Goal: Transaction & Acquisition: Subscribe to service/newsletter

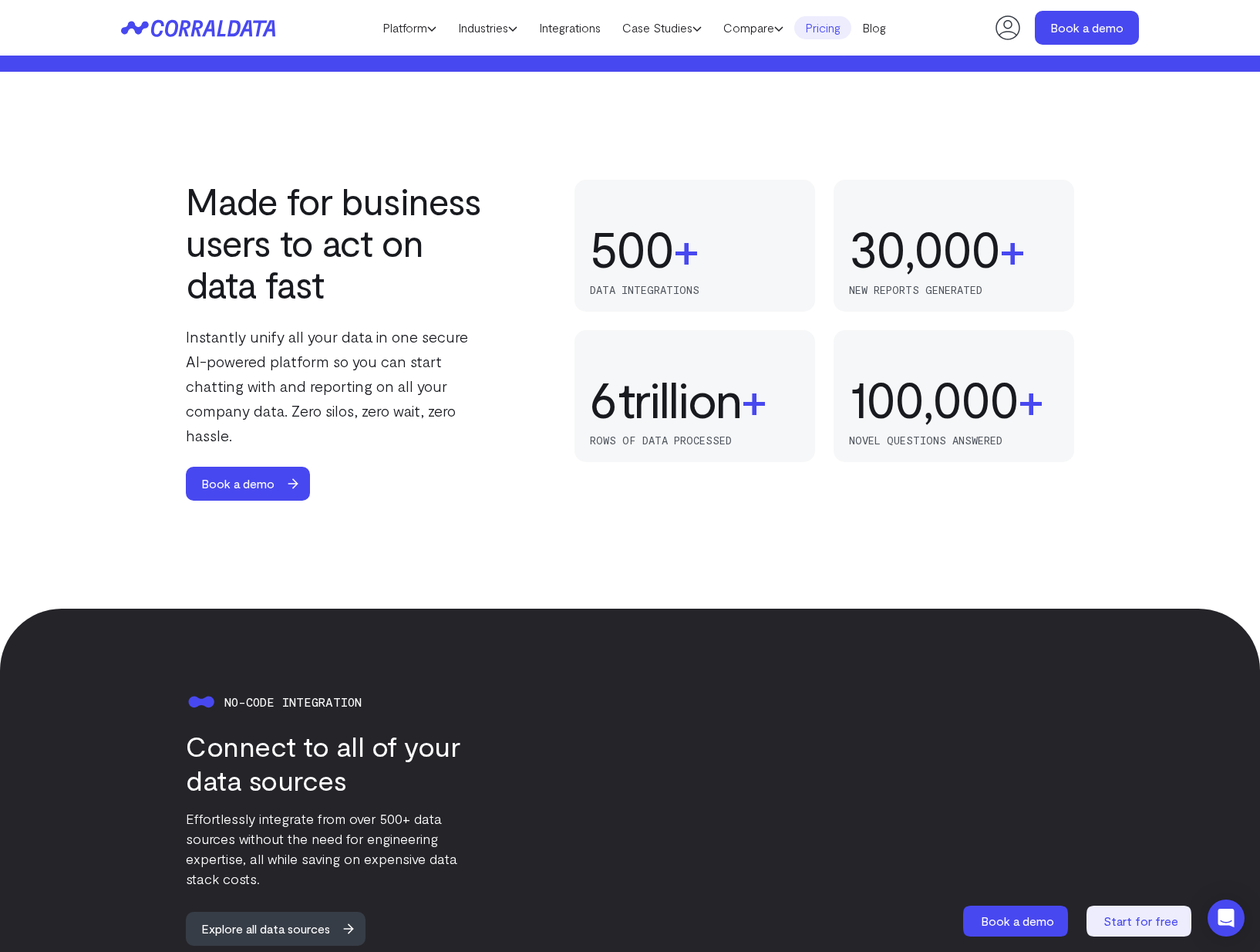
click at [837, 37] on link "Pricing" at bounding box center [823, 28] width 57 height 23
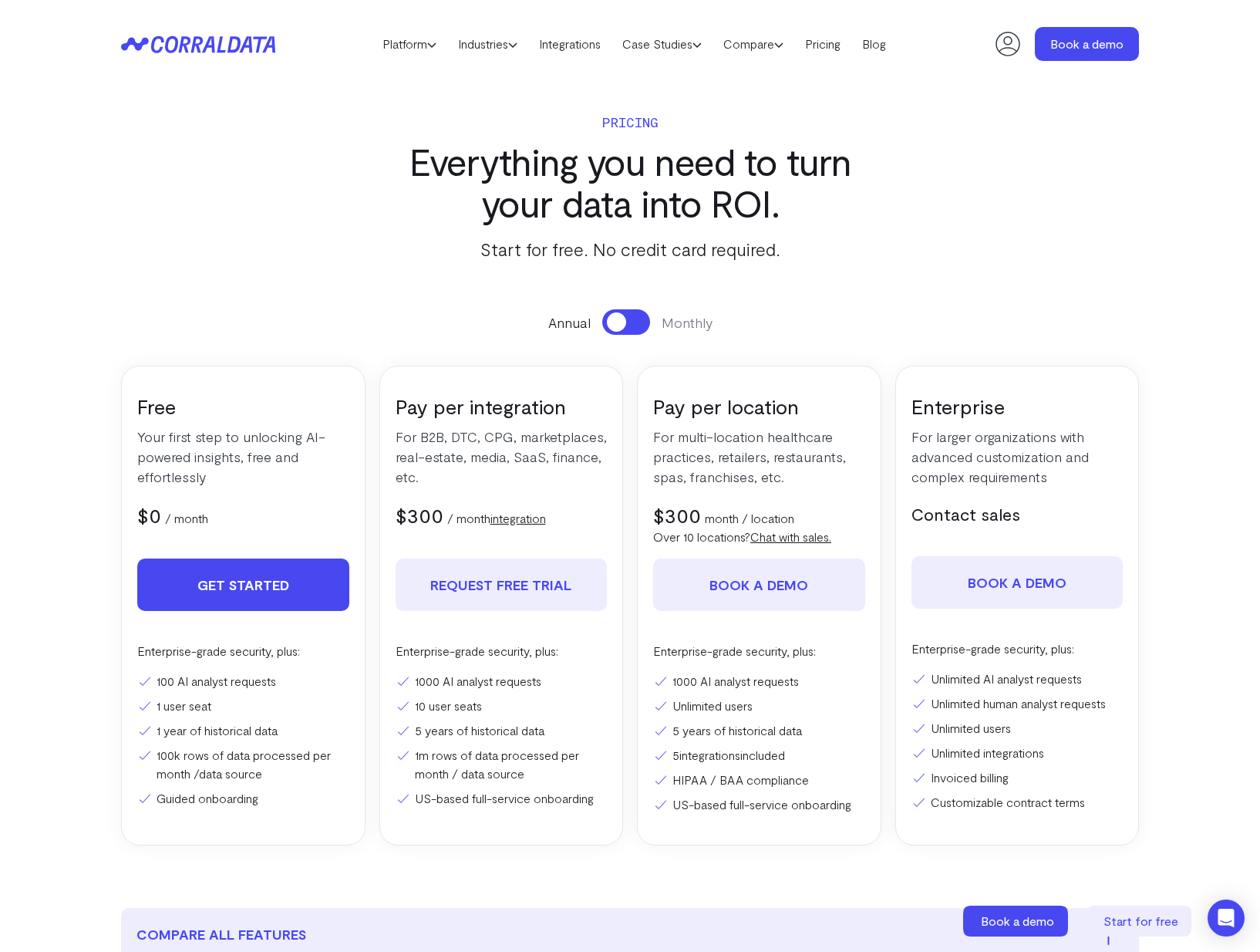
click at [263, 600] on link "Get Started" at bounding box center [243, 584] width 212 height 53
